Goal: Task Accomplishment & Management: Use online tool/utility

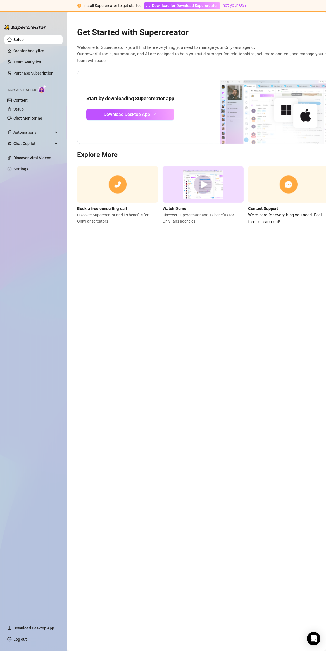
click at [263, 127] on img at bounding box center [269, 107] width 140 height 73
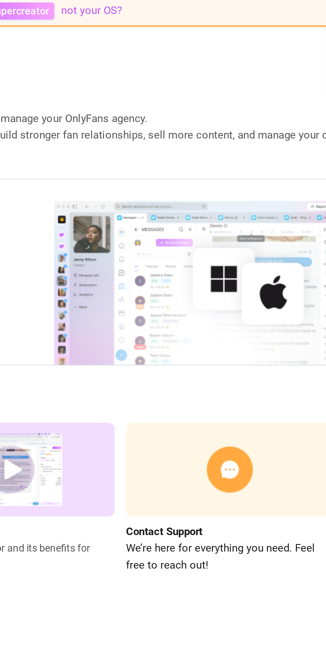
click at [236, 106] on img at bounding box center [269, 107] width 140 height 73
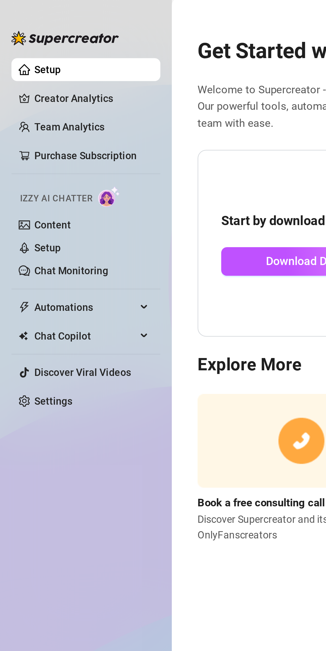
click at [24, 42] on link "Setup" at bounding box center [18, 39] width 10 height 4
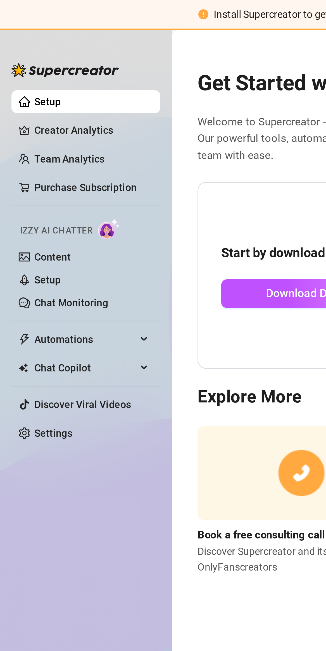
click at [23, 101] on link "Content" at bounding box center [20, 100] width 14 height 4
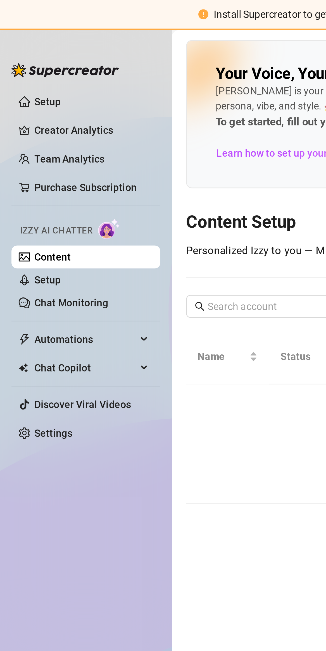
click at [27, 133] on span "Automations" at bounding box center [33, 132] width 40 height 9
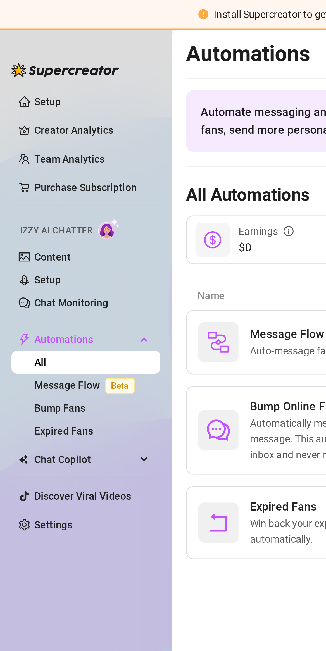
click at [16, 110] on link "Setup" at bounding box center [18, 109] width 10 height 4
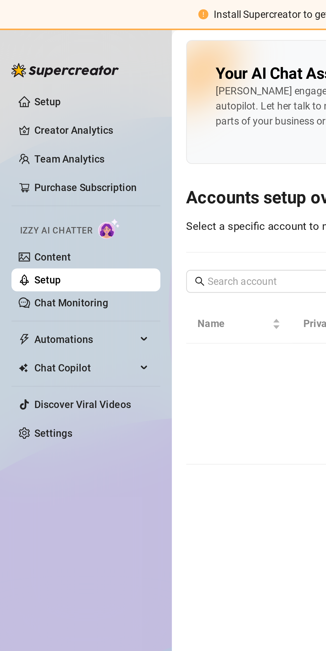
click at [39, 88] on div "Izzy AI Chatter" at bounding box center [33, 89] width 50 height 8
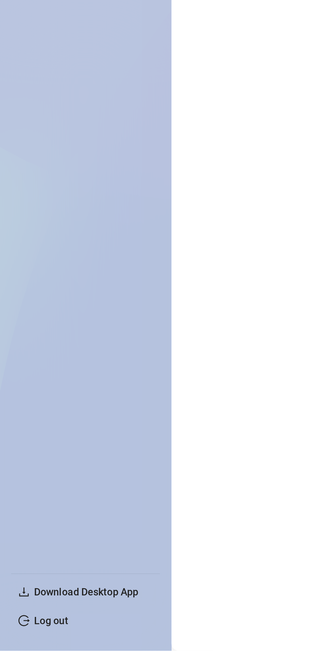
click at [38, 630] on span "Download Desktop App" at bounding box center [33, 627] width 41 height 4
